Goal: Information Seeking & Learning: Learn about a topic

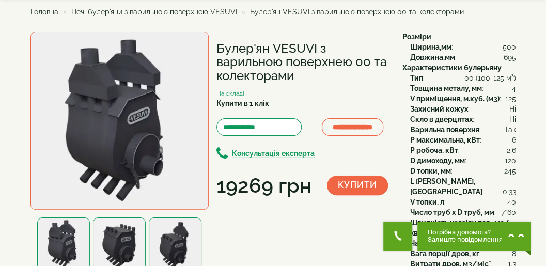
scroll to position [34, 0]
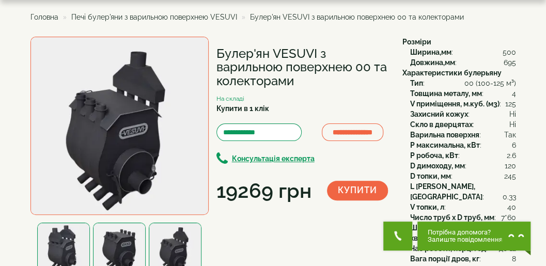
click at [49, 14] on span "Головна" at bounding box center [44, 17] width 28 height 8
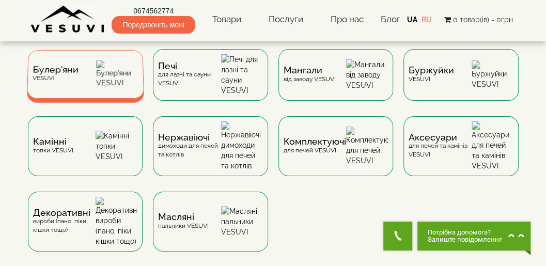
click at [94, 71] on div "Булер'яни VESUVI" at bounding box center [85, 74] width 117 height 49
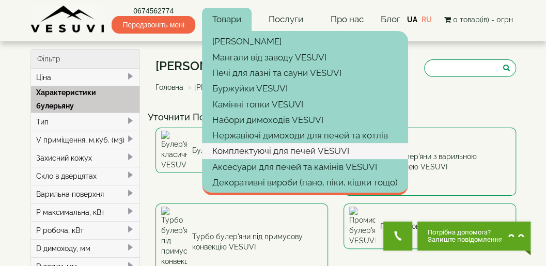
click at [244, 151] on link "Комплектуючі для печей VESUVI" at bounding box center [305, 151] width 206 height 16
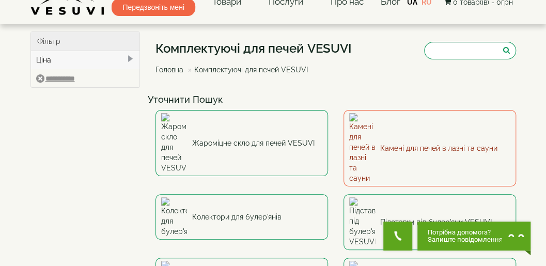
scroll to position [34, 0]
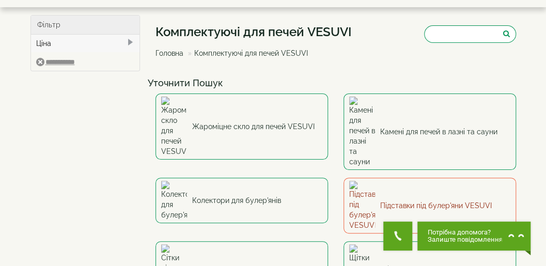
click at [437, 178] on link "Підставки під булер'яни VESUVI" at bounding box center [430, 206] width 173 height 56
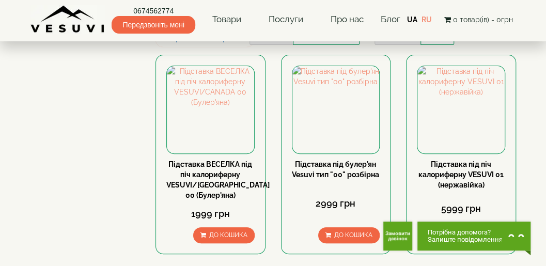
scroll to position [103, 0]
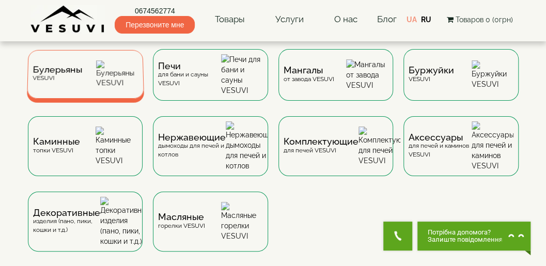
click at [95, 84] on div "Булерьяны VESUVI" at bounding box center [85, 74] width 117 height 49
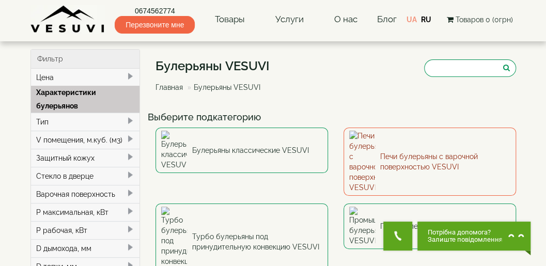
click at [392, 145] on link "Печи булерьяны с варочной поверхностью VESUVI" at bounding box center [430, 162] width 173 height 68
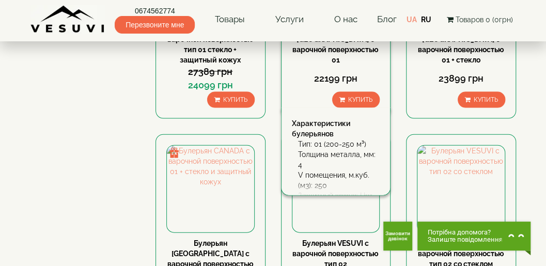
scroll to position [1068, 0]
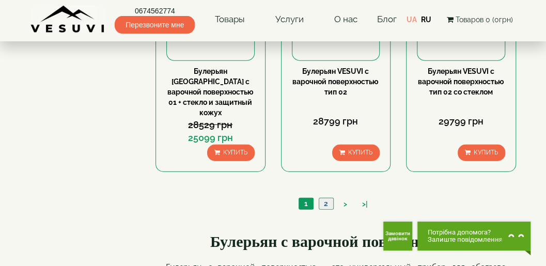
click at [325, 198] on link "2" at bounding box center [326, 203] width 14 height 11
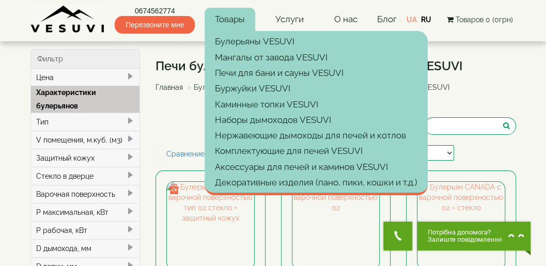
click at [236, 22] on link "Товары" at bounding box center [230, 20] width 51 height 24
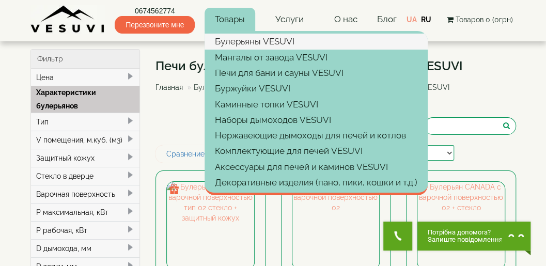
click at [237, 42] on link "Булерьяны VESUVI" at bounding box center [316, 42] width 223 height 16
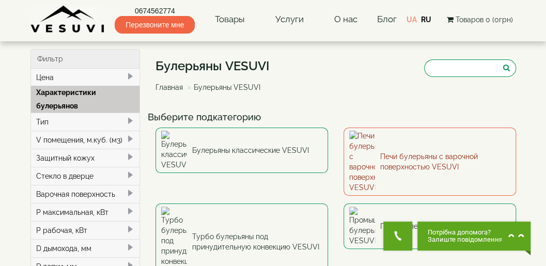
click at [385, 146] on link "Печи булерьяны с варочной поверхностью VESUVI" at bounding box center [430, 162] width 173 height 68
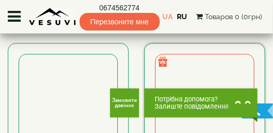
scroll to position [602, 0]
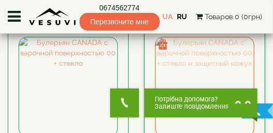
drag, startPoint x: 145, startPoint y: 73, endPoint x: 233, endPoint y: 69, distance: 87.9
click at [233, 69] on div "Булерьян [GEOGRAPHIC_DATA] с варочной поверхностью 00 + стекло и защитный кожух…" at bounding box center [204, 131] width 121 height 210
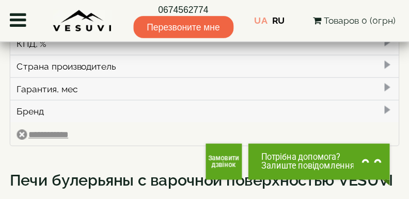
scroll to position [396, 0]
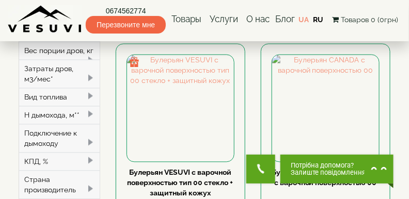
click at [327, 170] on span "Залиште повідомлення" at bounding box center [328, 172] width 75 height 7
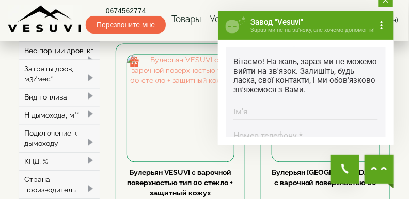
click at [386, 2] on icon "close button" at bounding box center [385, -1] width 5 height 5
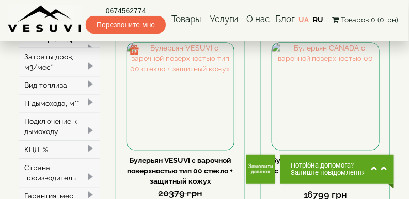
scroll to position [404, 0]
